Goal: Task Accomplishment & Management: Use online tool/utility

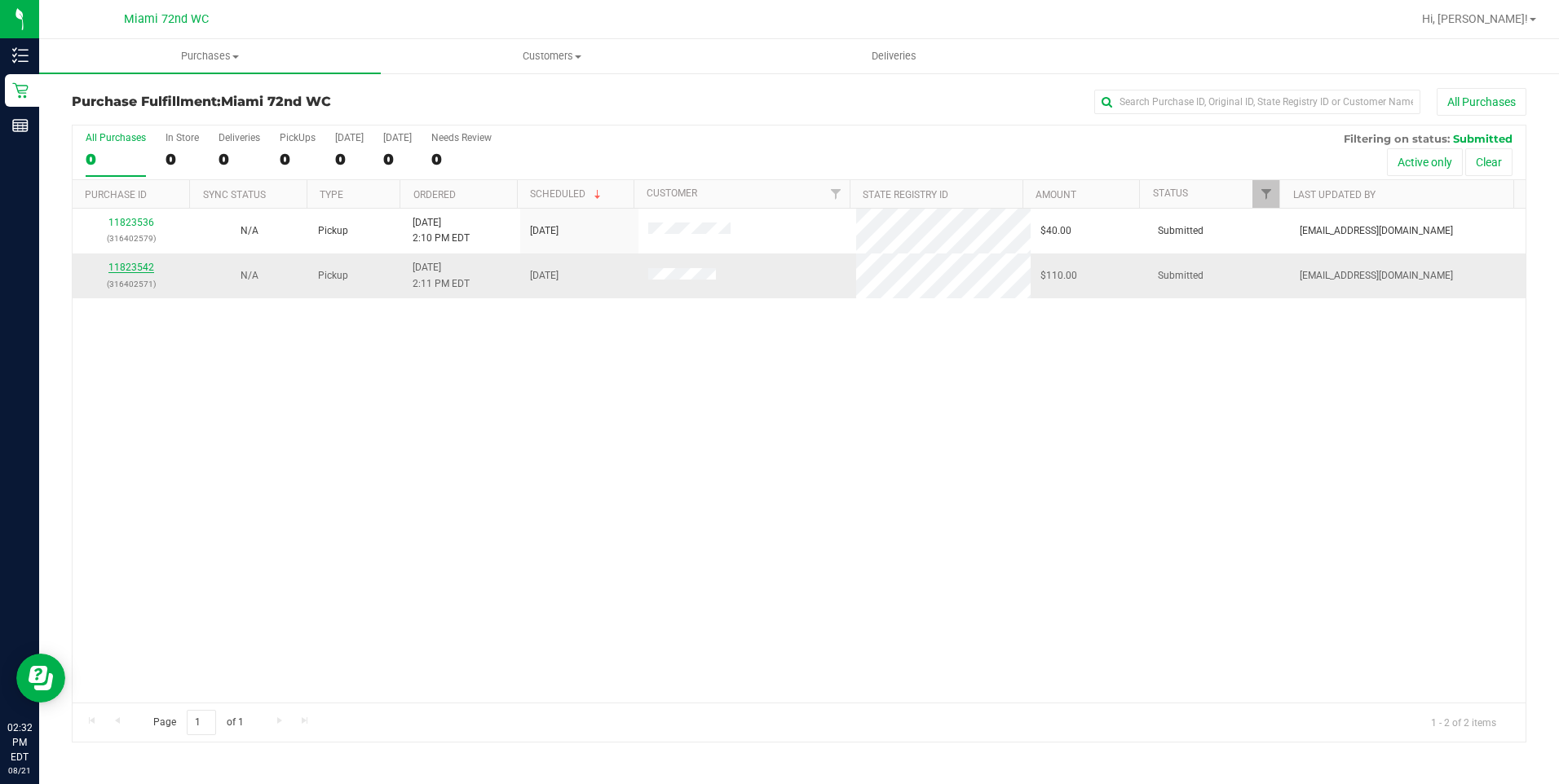
click at [141, 268] on link "11823542" at bounding box center [131, 267] width 46 height 11
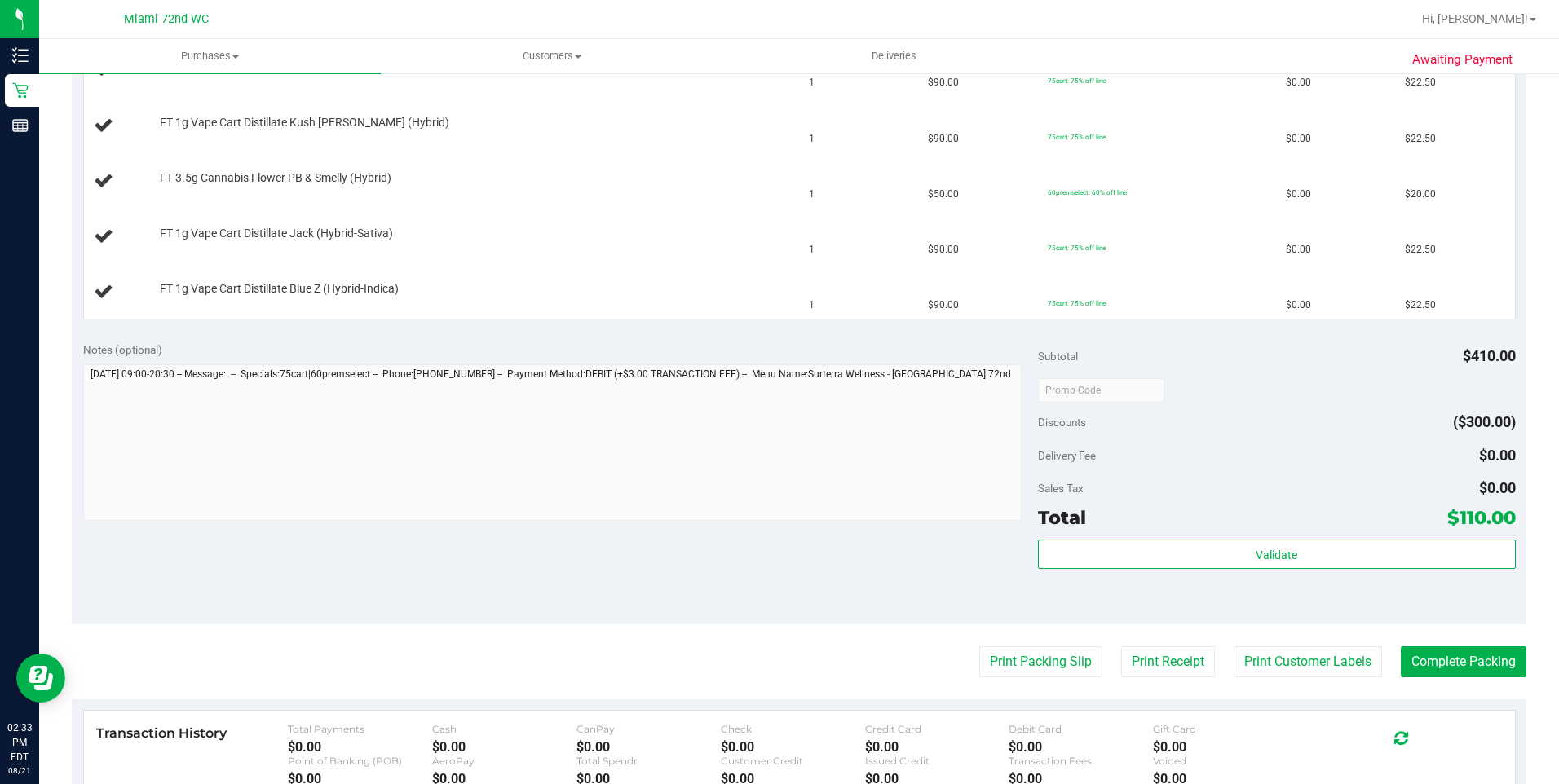
scroll to position [489, 0]
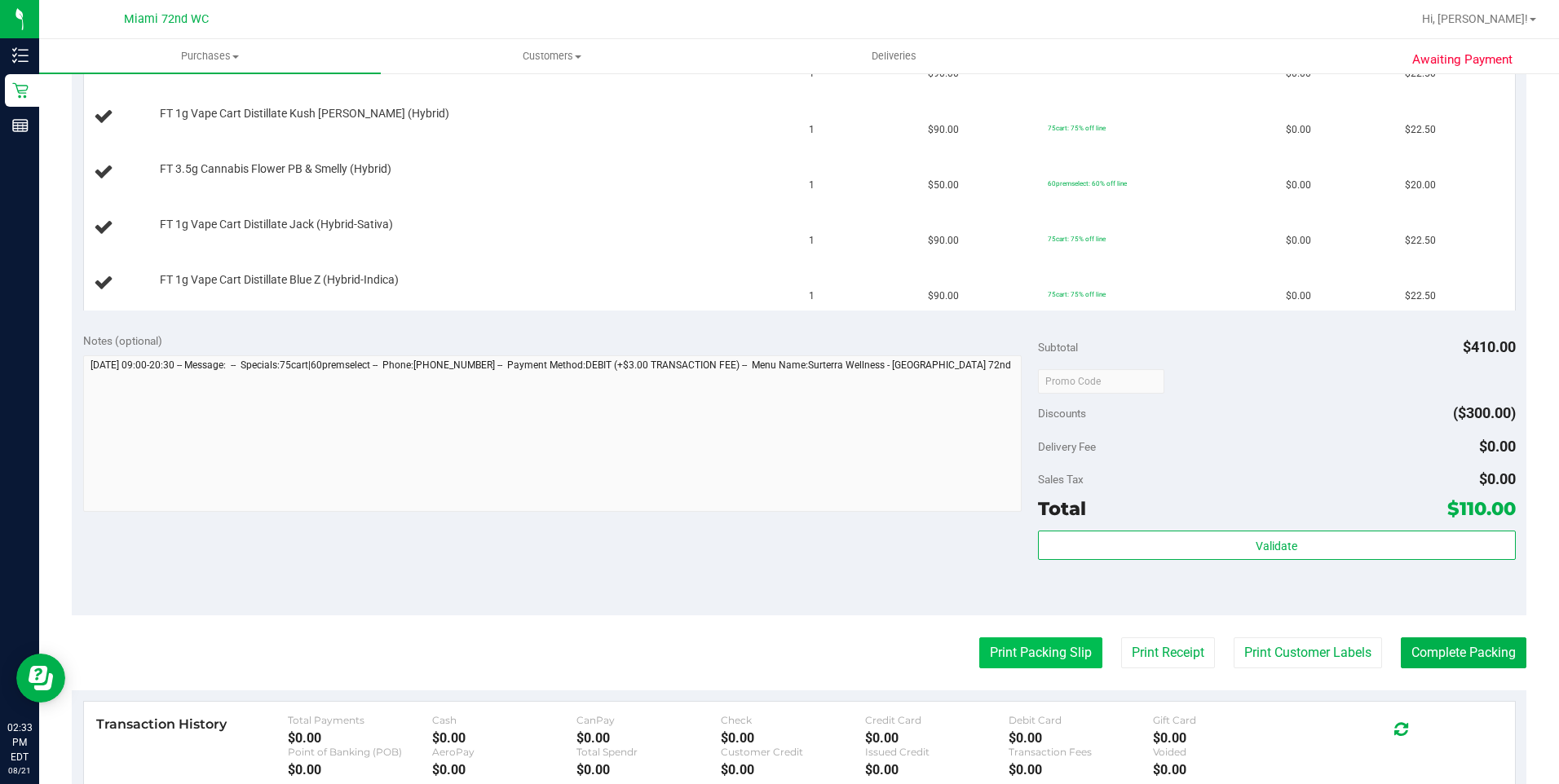
click at [1047, 647] on button "Print Packing Slip" at bounding box center [1041, 653] width 123 height 31
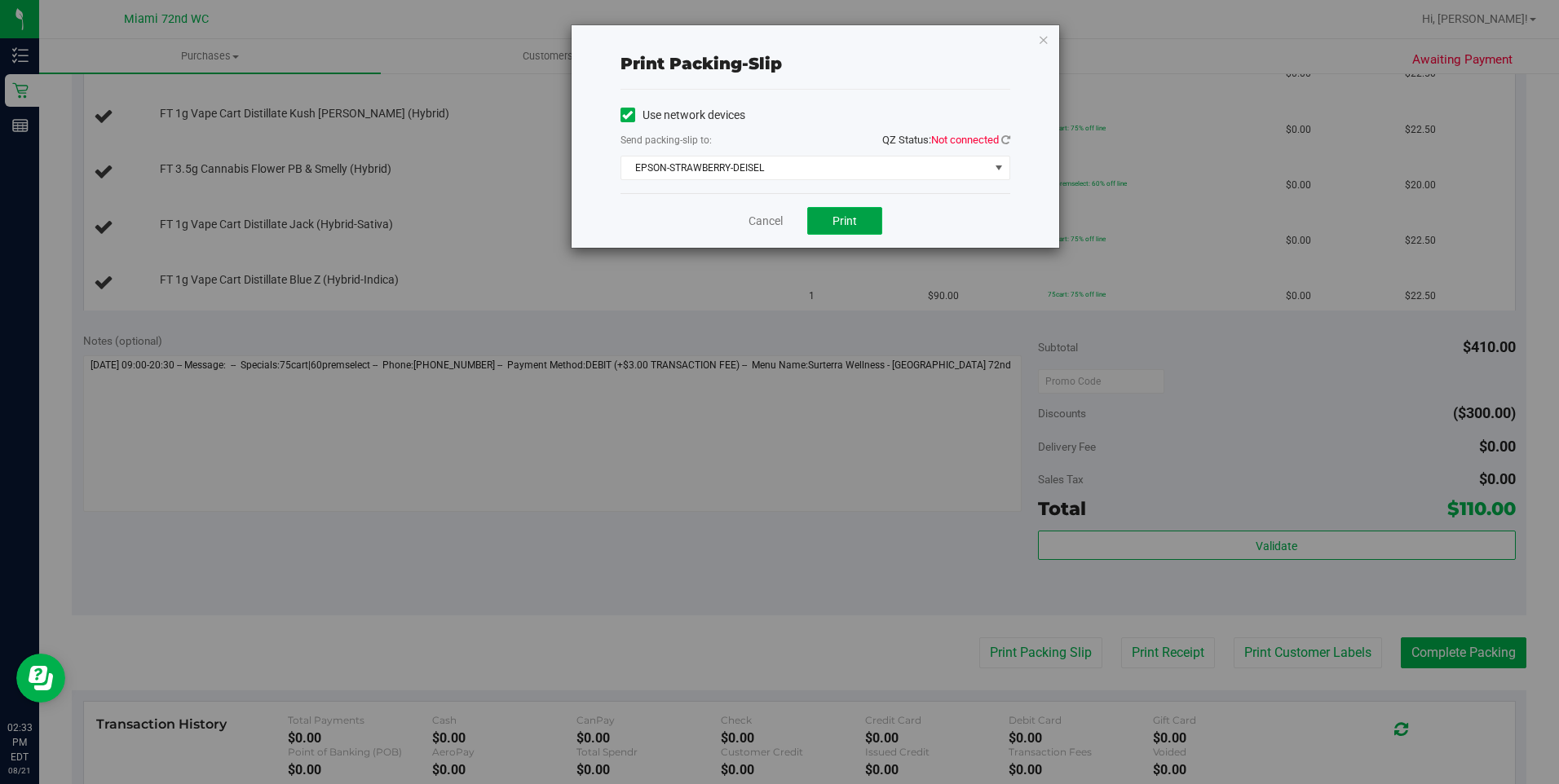
click at [834, 229] on button "Print" at bounding box center [845, 221] width 75 height 28
click at [767, 221] on link "Cancel" at bounding box center [765, 222] width 34 height 17
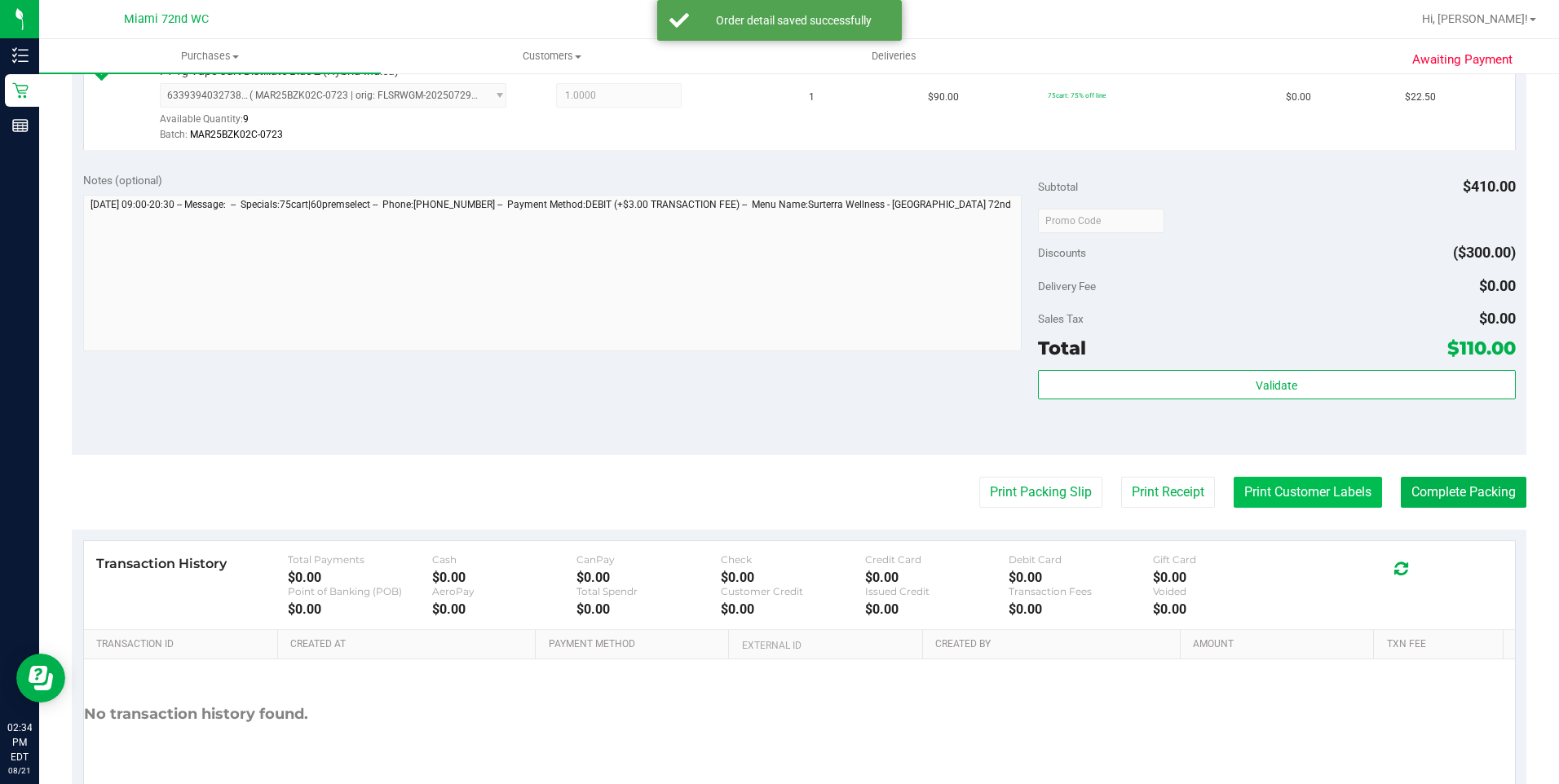
scroll to position [896, 0]
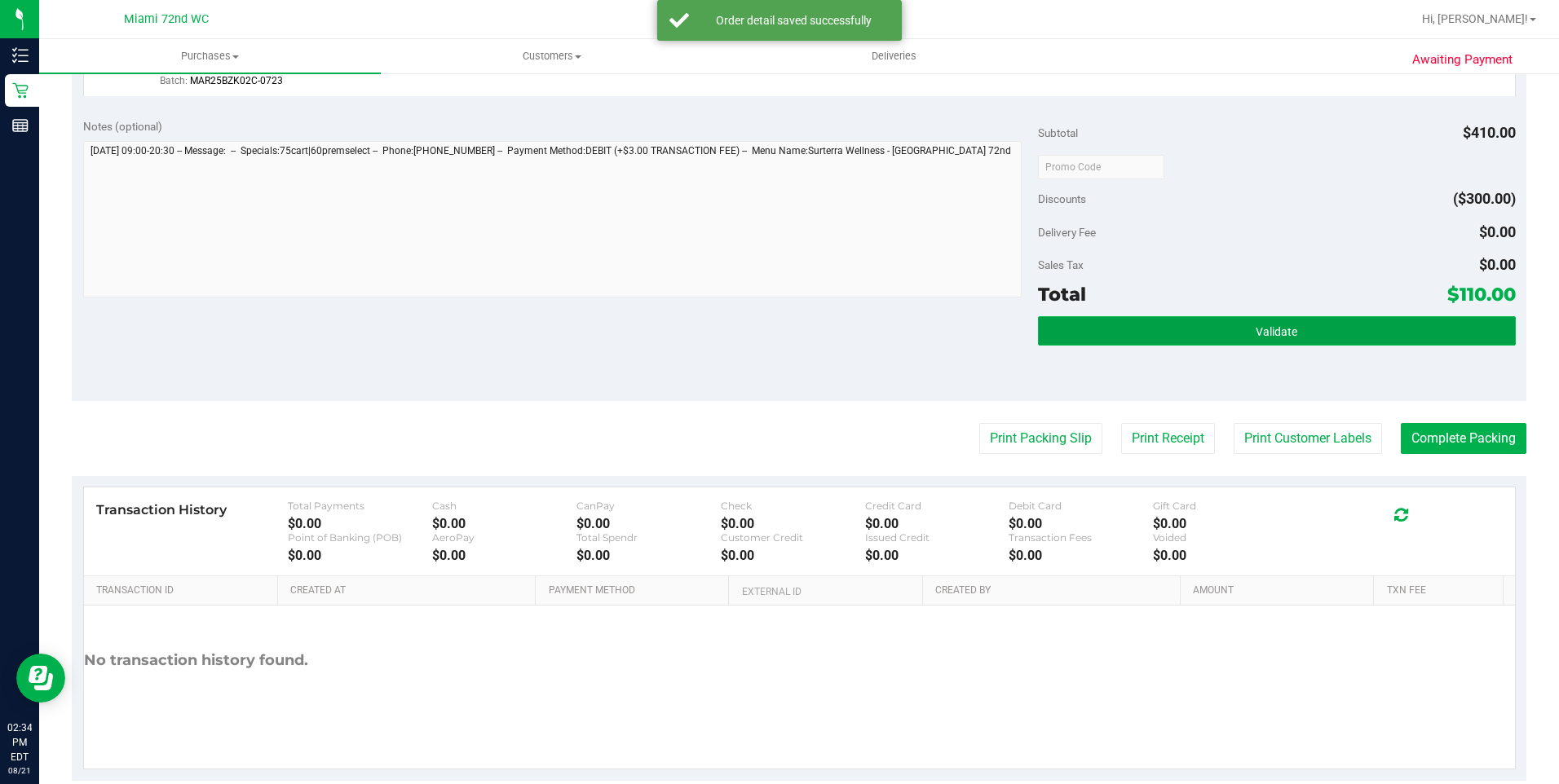
click at [1279, 326] on span "Validate" at bounding box center [1276, 331] width 42 height 13
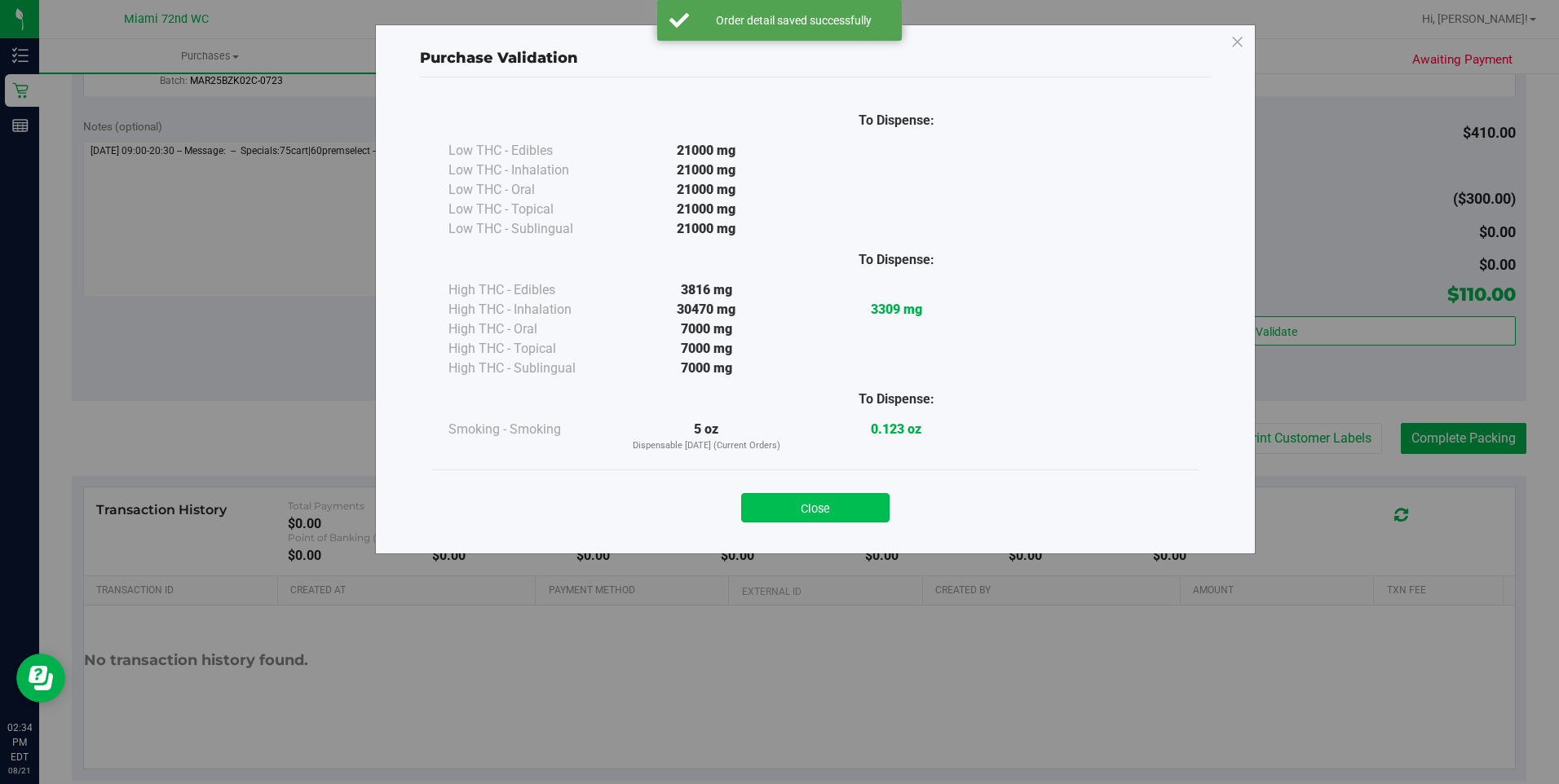
click at [844, 507] on button "Close" at bounding box center [816, 508] width 148 height 29
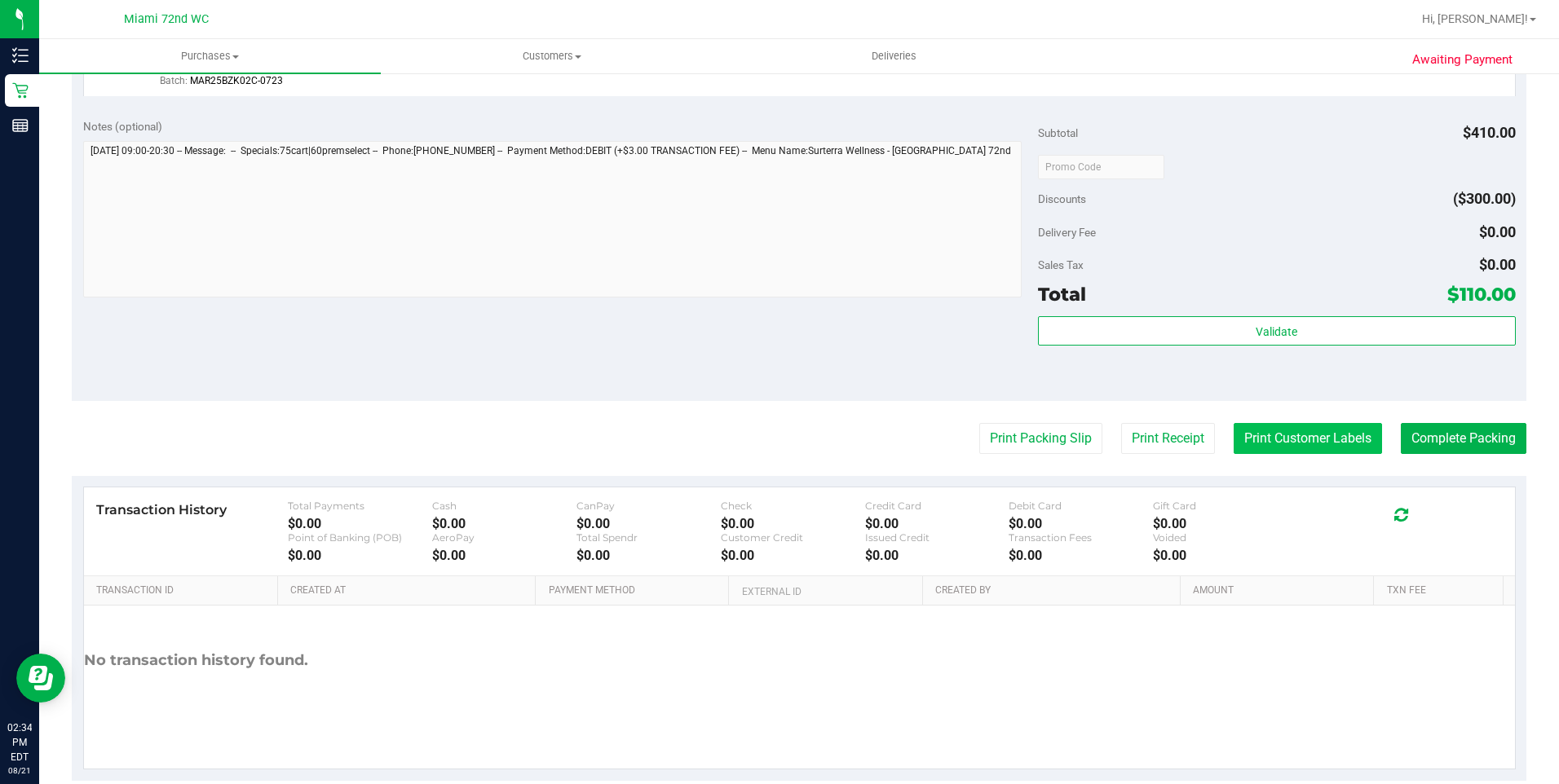
click at [1272, 425] on button "Print Customer Labels" at bounding box center [1308, 439] width 148 height 31
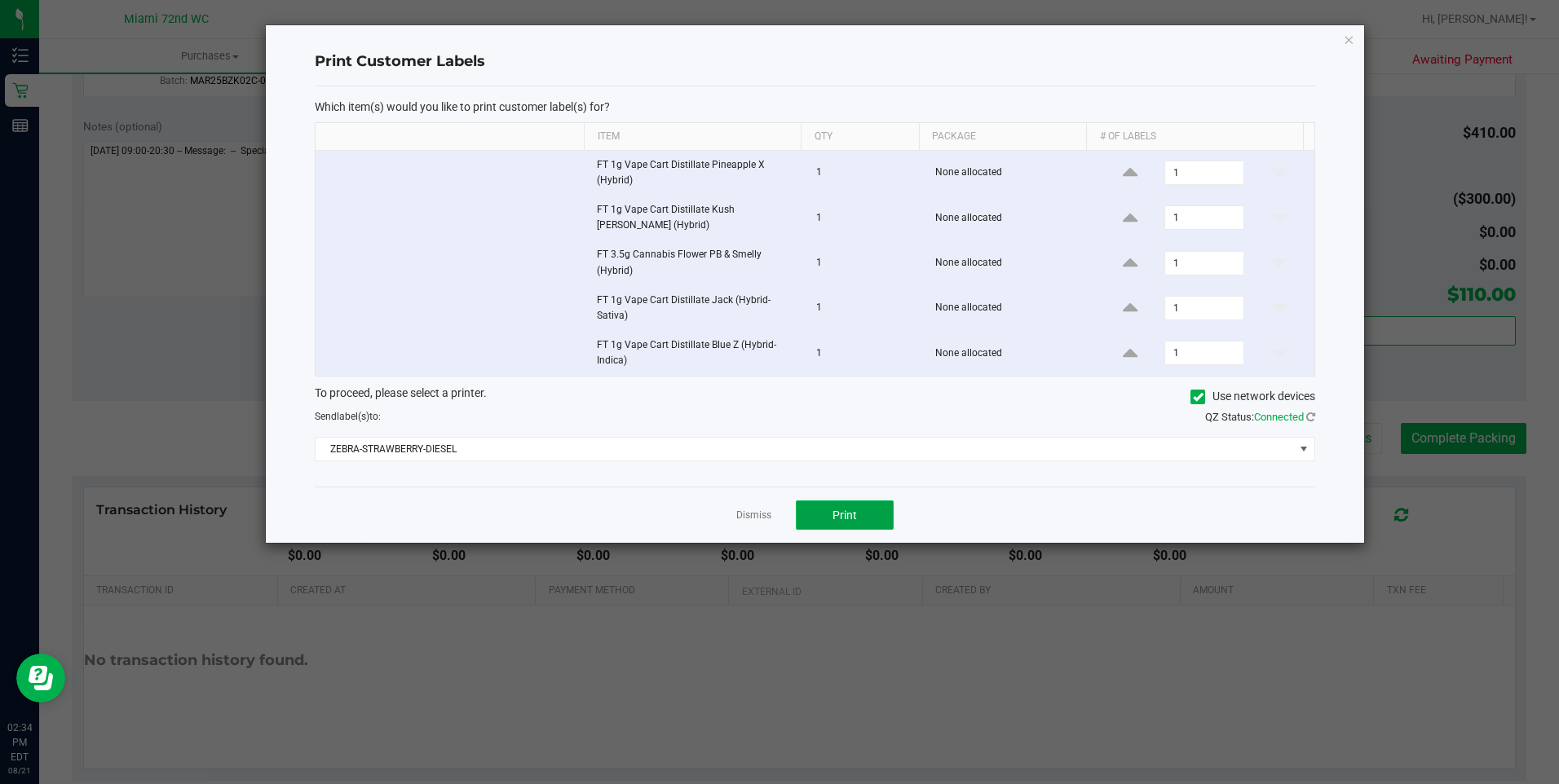
click at [834, 517] on span "Print" at bounding box center [845, 515] width 25 height 13
click at [765, 512] on link "Dismiss" at bounding box center [754, 516] width 35 height 14
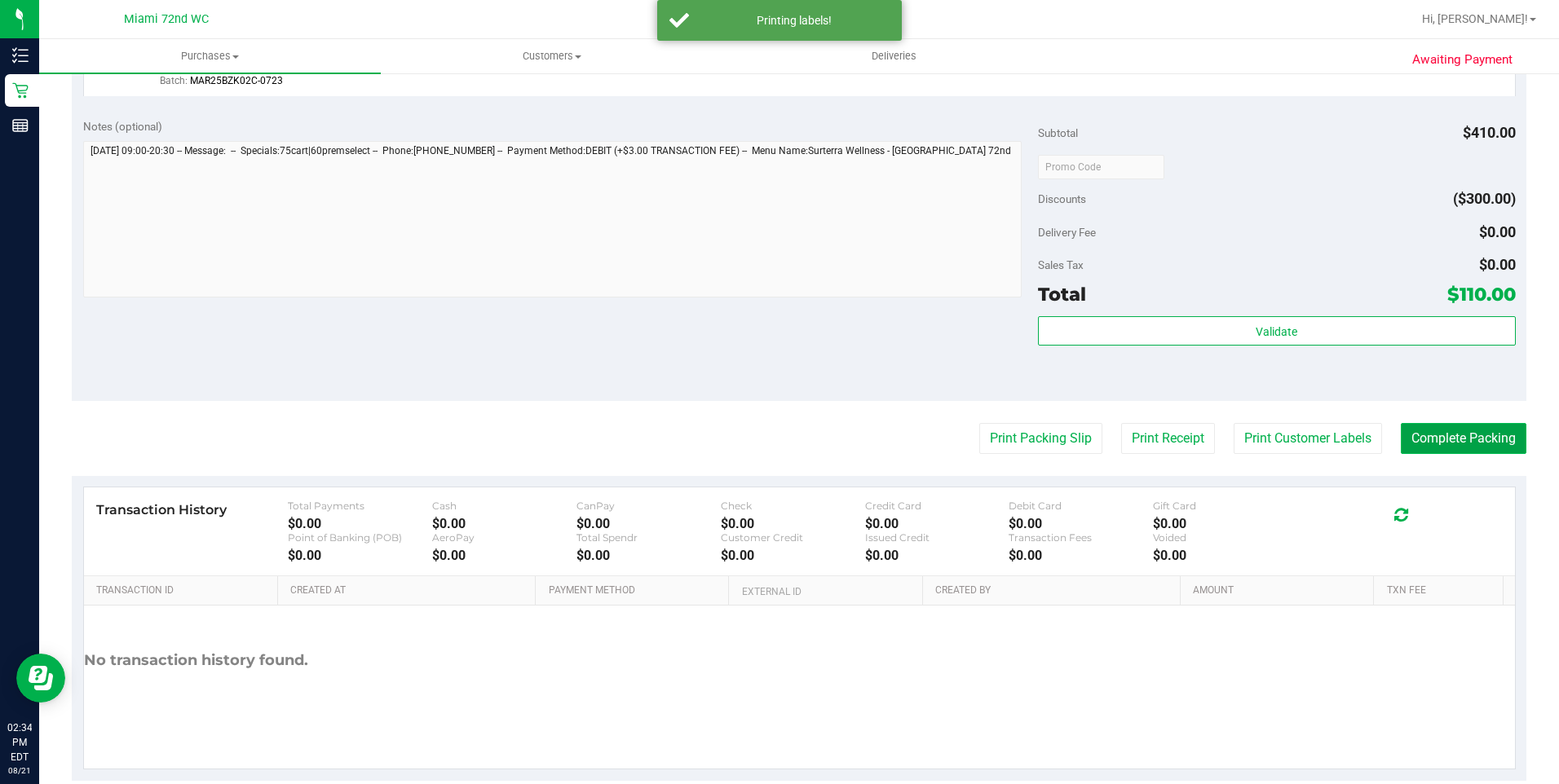
click at [1461, 445] on button "Complete Packing" at bounding box center [1464, 439] width 125 height 31
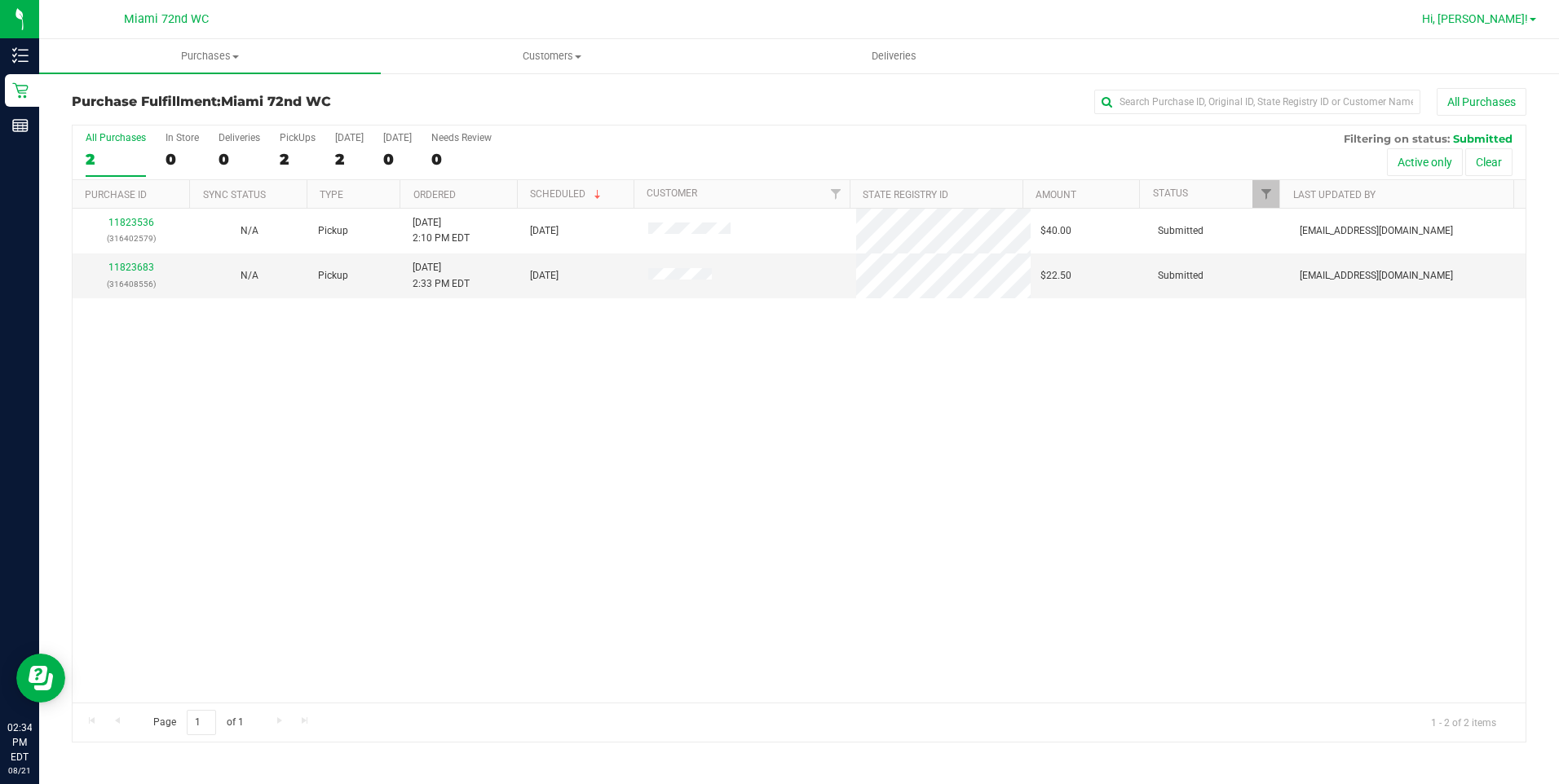
click at [1533, 25] on link "Hi, [PERSON_NAME]!" at bounding box center [1479, 19] width 127 height 17
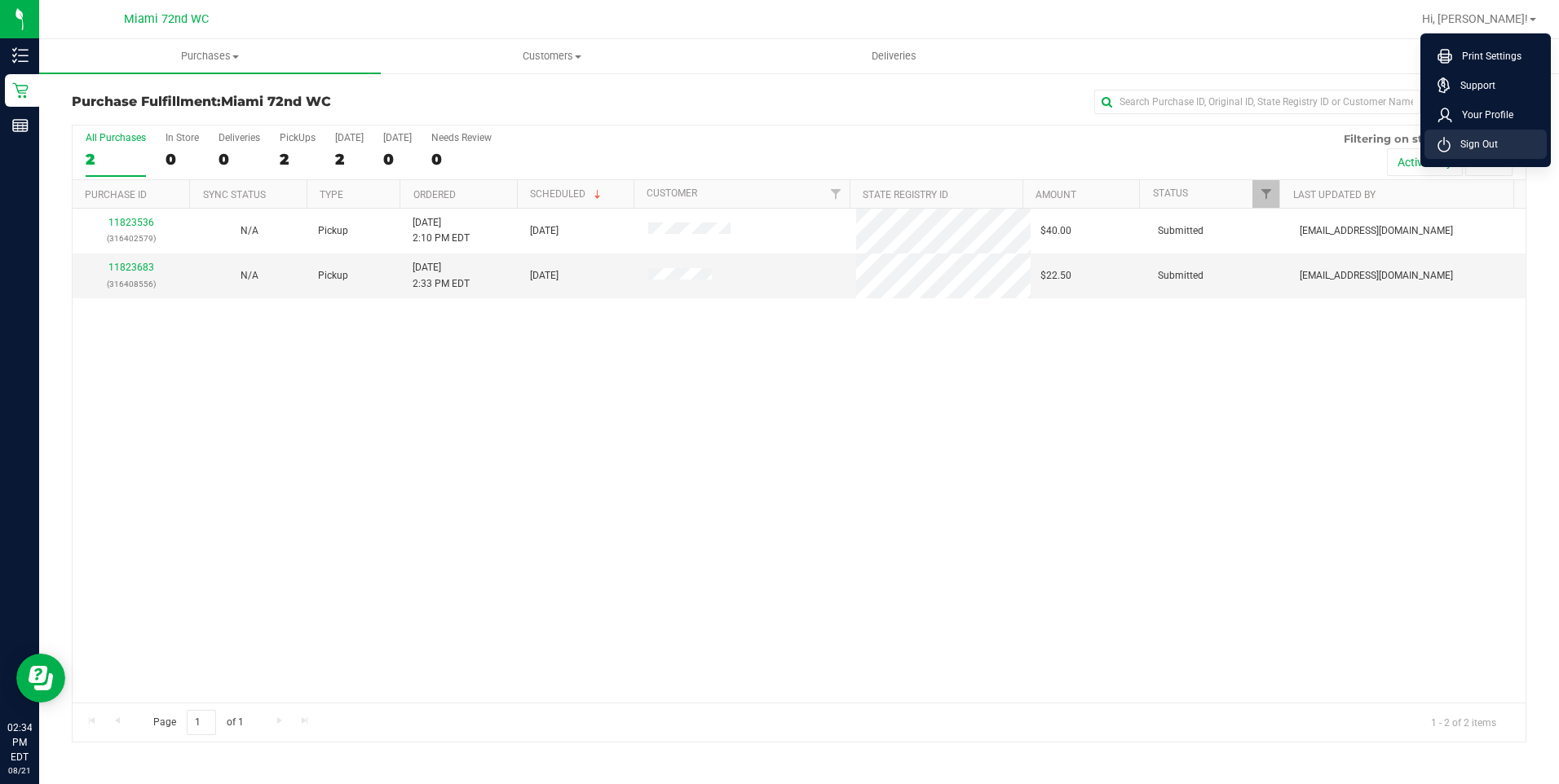
click at [1489, 145] on span "Sign Out" at bounding box center [1474, 144] width 47 height 16
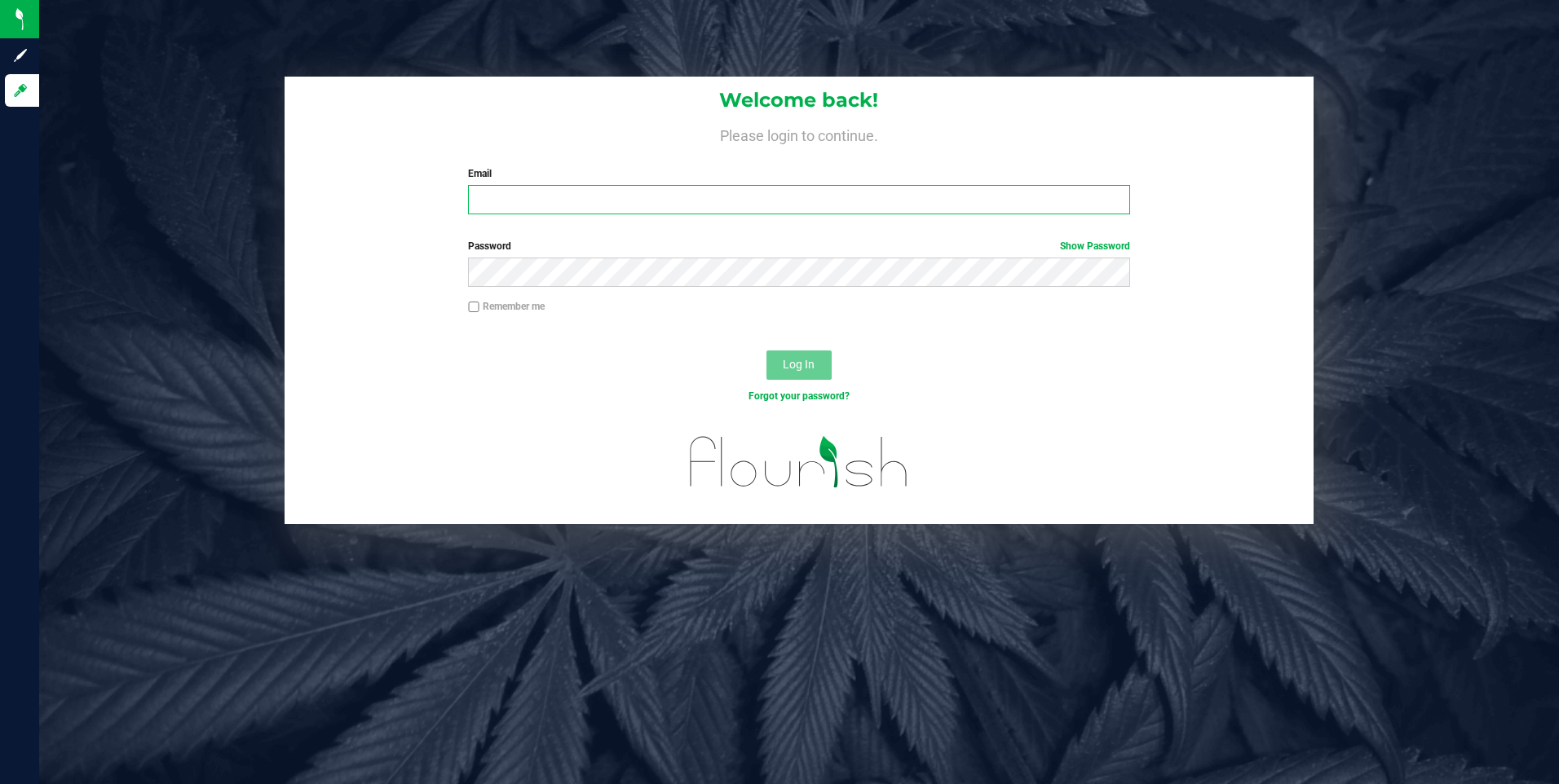
click at [632, 198] on input "Email" at bounding box center [799, 199] width 662 height 29
type input "[EMAIL_ADDRESS][DOMAIN_NAME]"
click at [766, 350] on button "Log In" at bounding box center [799, 365] width 66 height 29
